Goal: Task Accomplishment & Management: Use online tool/utility

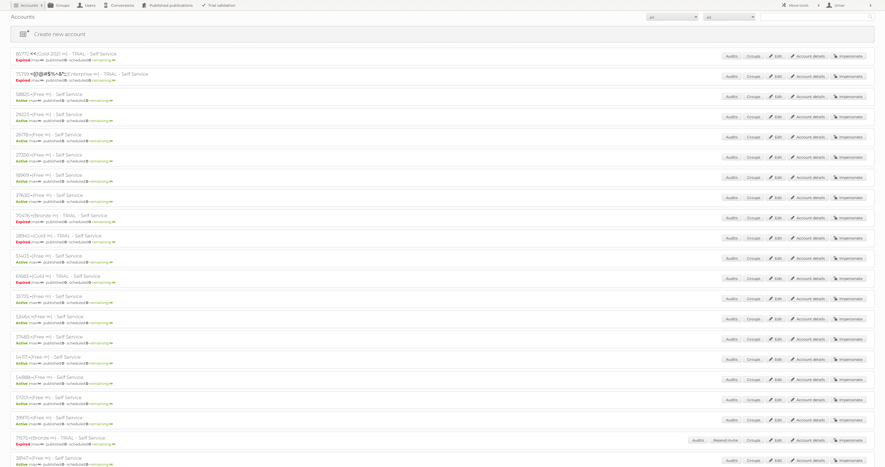
click at [794, 5] on h2 "More tools" at bounding box center [802, 5] width 26 height 5
click at [790, 4] on h2 "More tools" at bounding box center [802, 5] width 26 height 5
click at [601, 9] on nav "Accounts Search Advanced Search Create new account Groups Users Conversions Pub…" at bounding box center [442, 5] width 864 height 10
click at [766, 21] on div "Accounts All Active Expired Pending All Paid Trials Self service Search" at bounding box center [442, 16] width 864 height 13
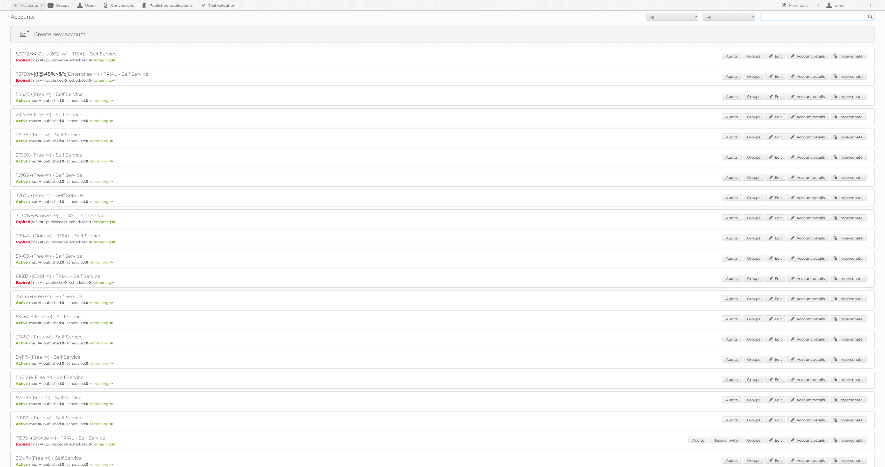
click at [778, 18] on input "text" at bounding box center [817, 17] width 114 height 8
type input "ikea"
click at [866, 13] on input "Search" at bounding box center [870, 17] width 8 height 8
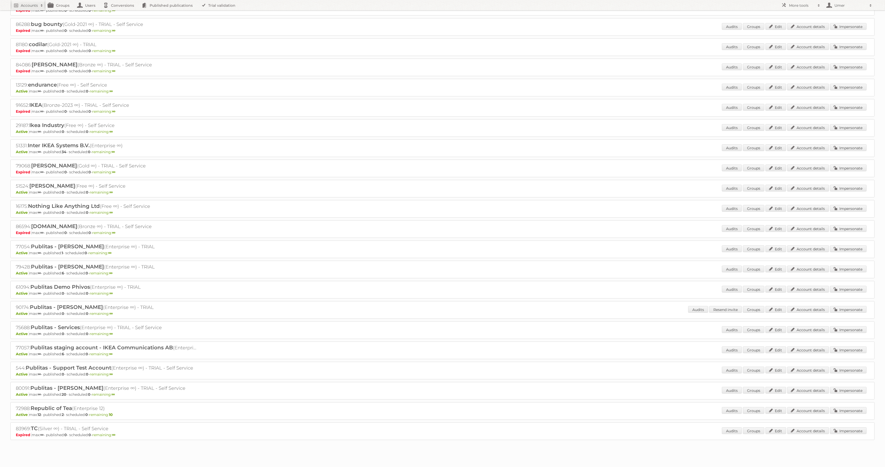
scroll to position [128, 0]
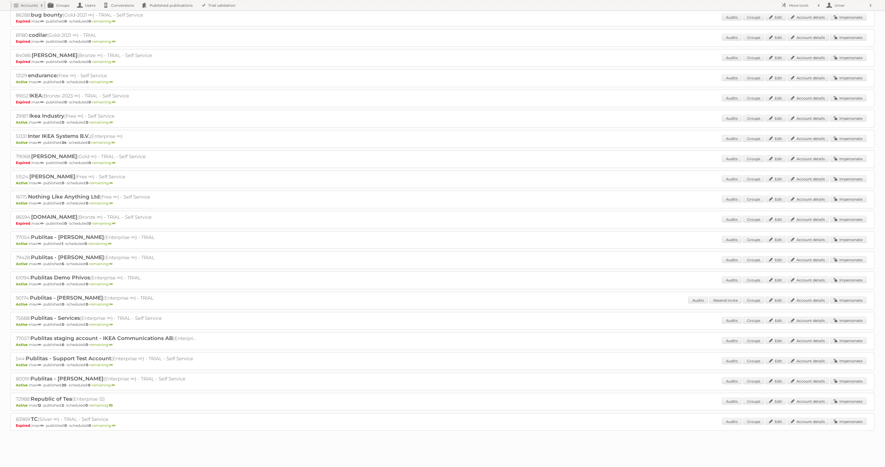
click at [19, 133] on h2 "51331: Inter IKEA Systems B.V. (Enterprise ∞)" at bounding box center [106, 136] width 181 height 7
copy h2 "51331"
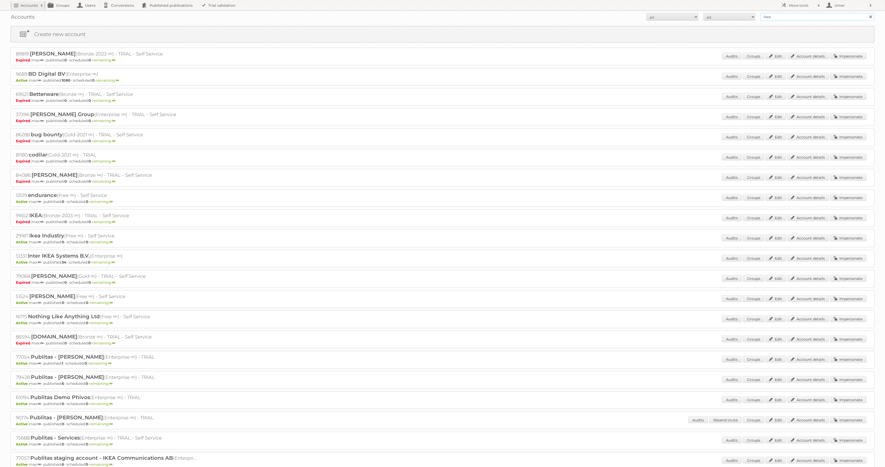
click at [784, 19] on input "ikea" at bounding box center [817, 17] width 114 height 8
paste input "51331"
type input "51331"
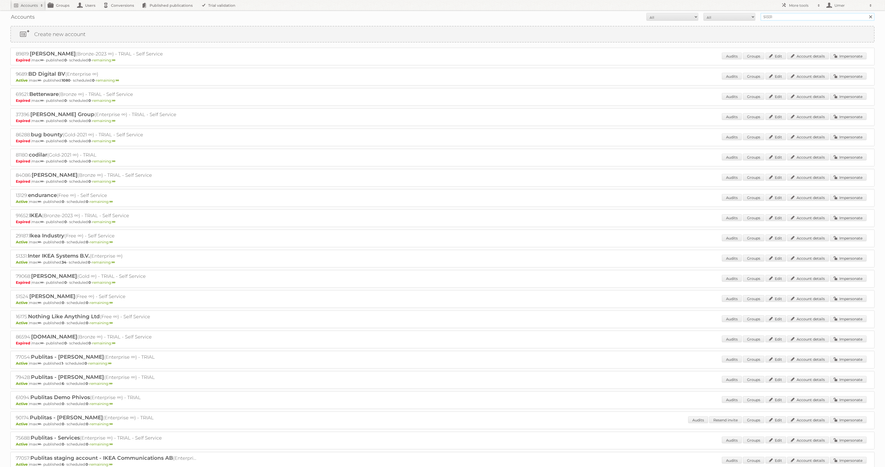
click at [866, 13] on input "Search" at bounding box center [870, 17] width 8 height 8
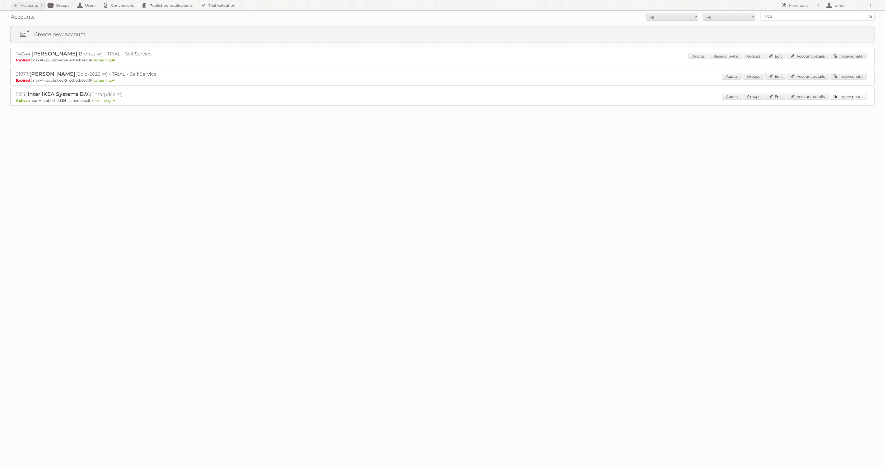
click at [844, 95] on link "Impersonate" at bounding box center [848, 96] width 37 height 7
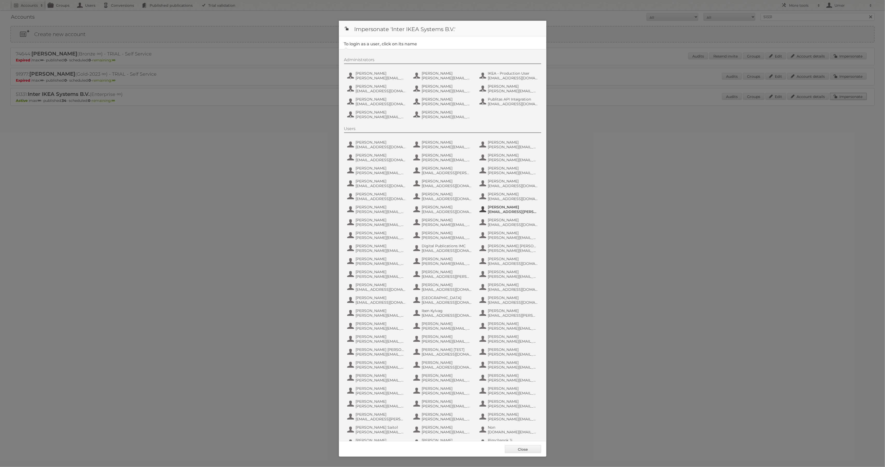
scroll to position [79, 0]
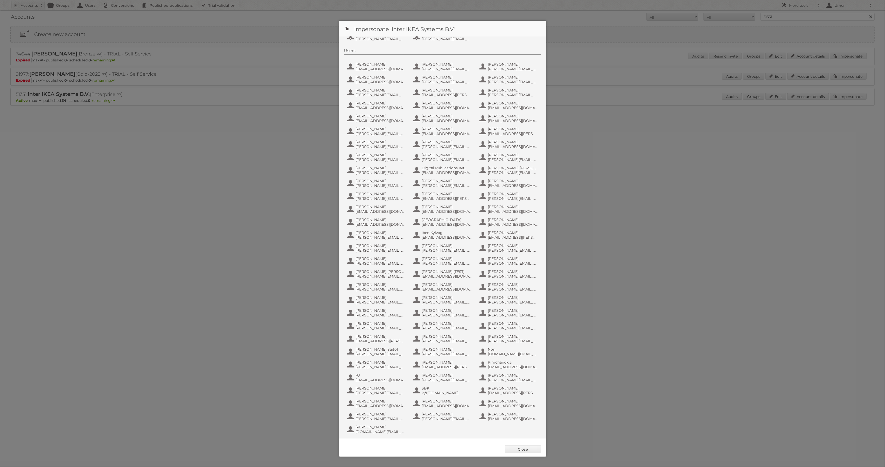
click at [627, 189] on div at bounding box center [442, 233] width 885 height 467
click at [524, 451] on link "Close" at bounding box center [523, 449] width 36 height 8
